Goal: Check status: Check status

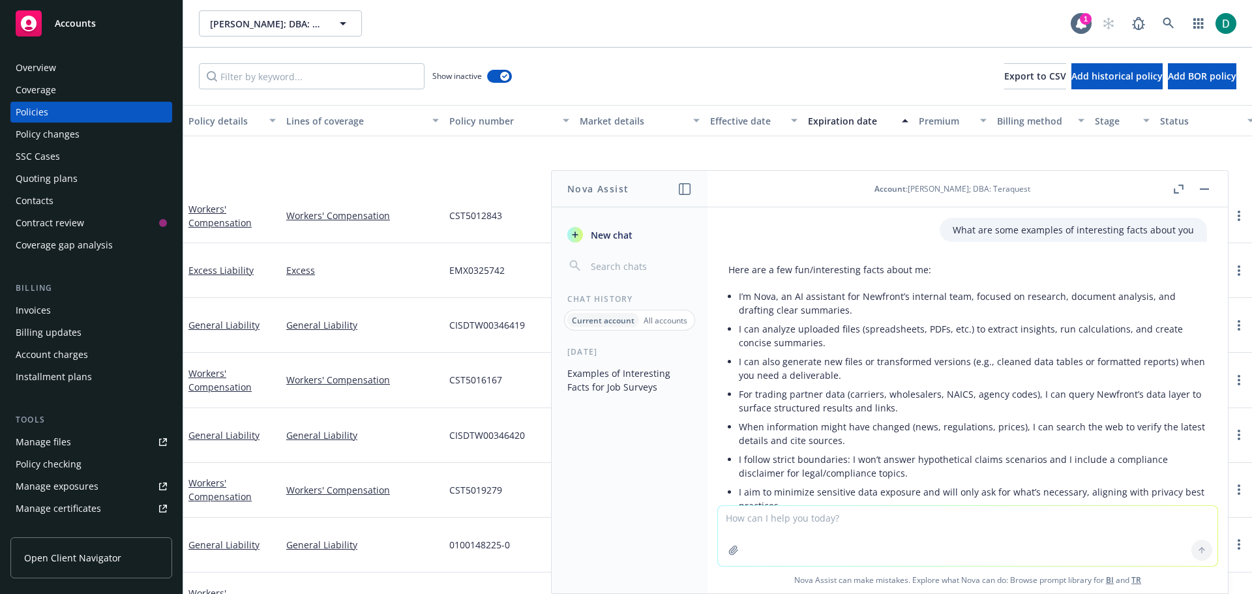
scroll to position [5896, 0]
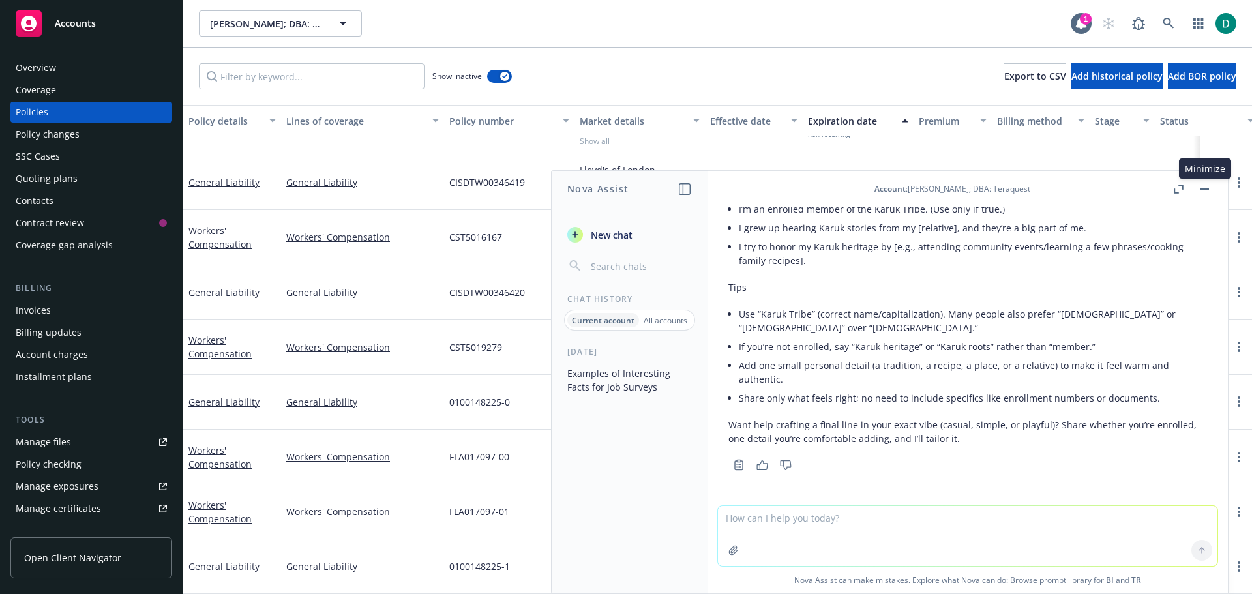
click at [1204, 187] on button "button" at bounding box center [1205, 189] width 16 height 16
